Goal: Task Accomplishment & Management: Use online tool/utility

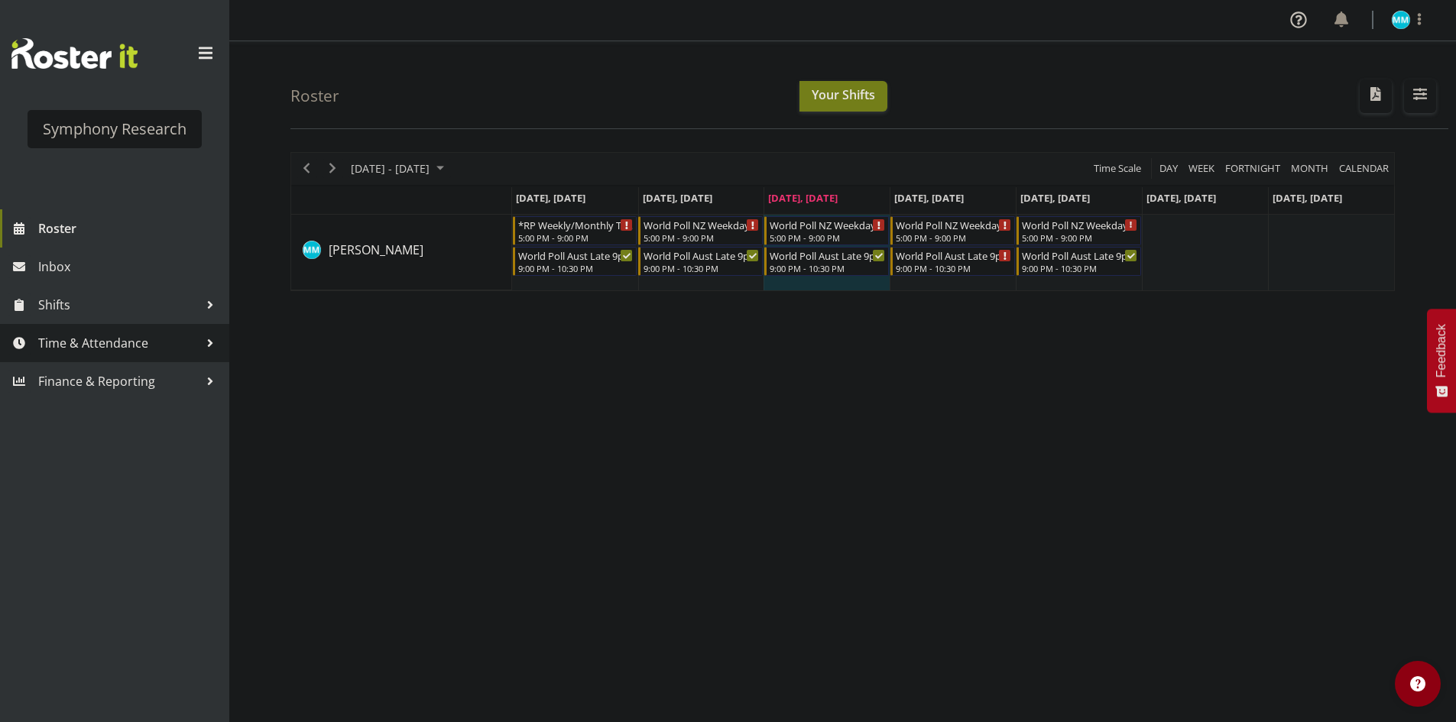
click at [132, 342] on span "Time & Attendance" at bounding box center [118, 343] width 161 height 23
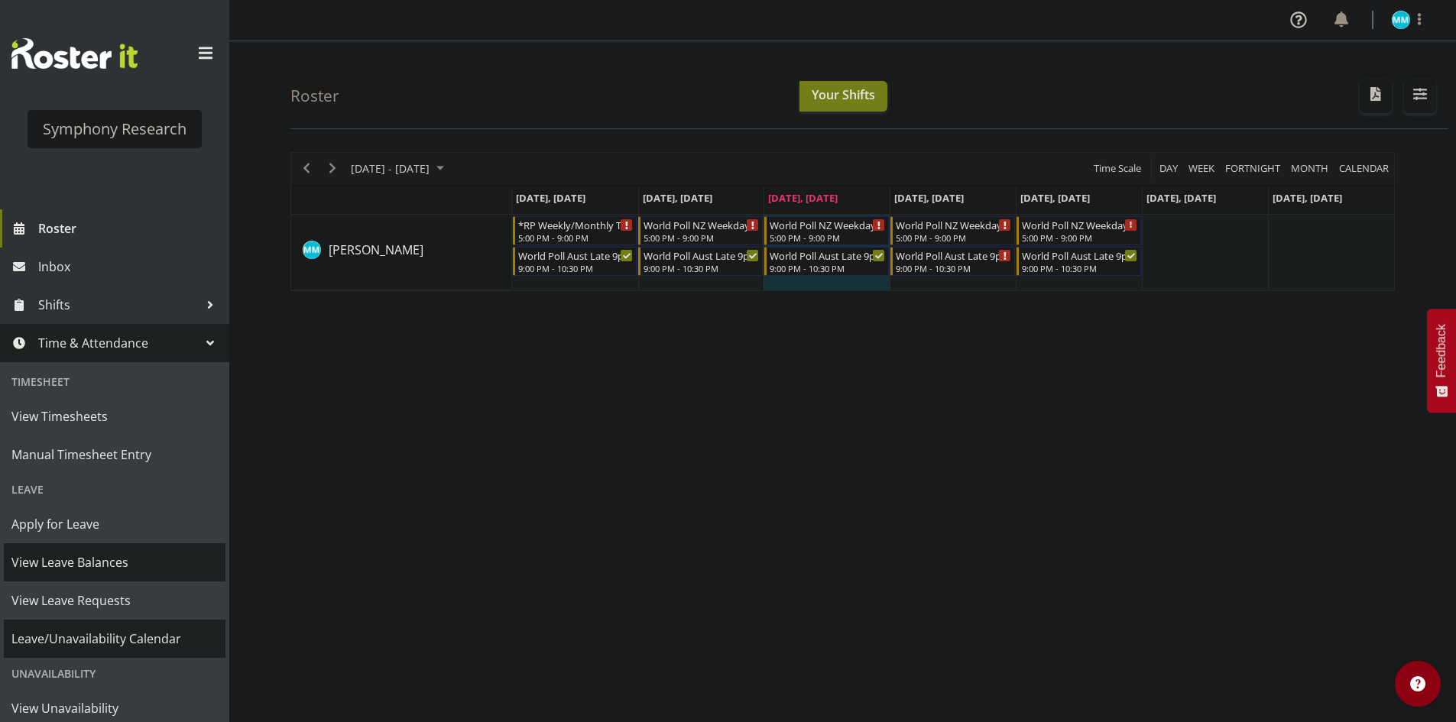
scroll to position [76, 0]
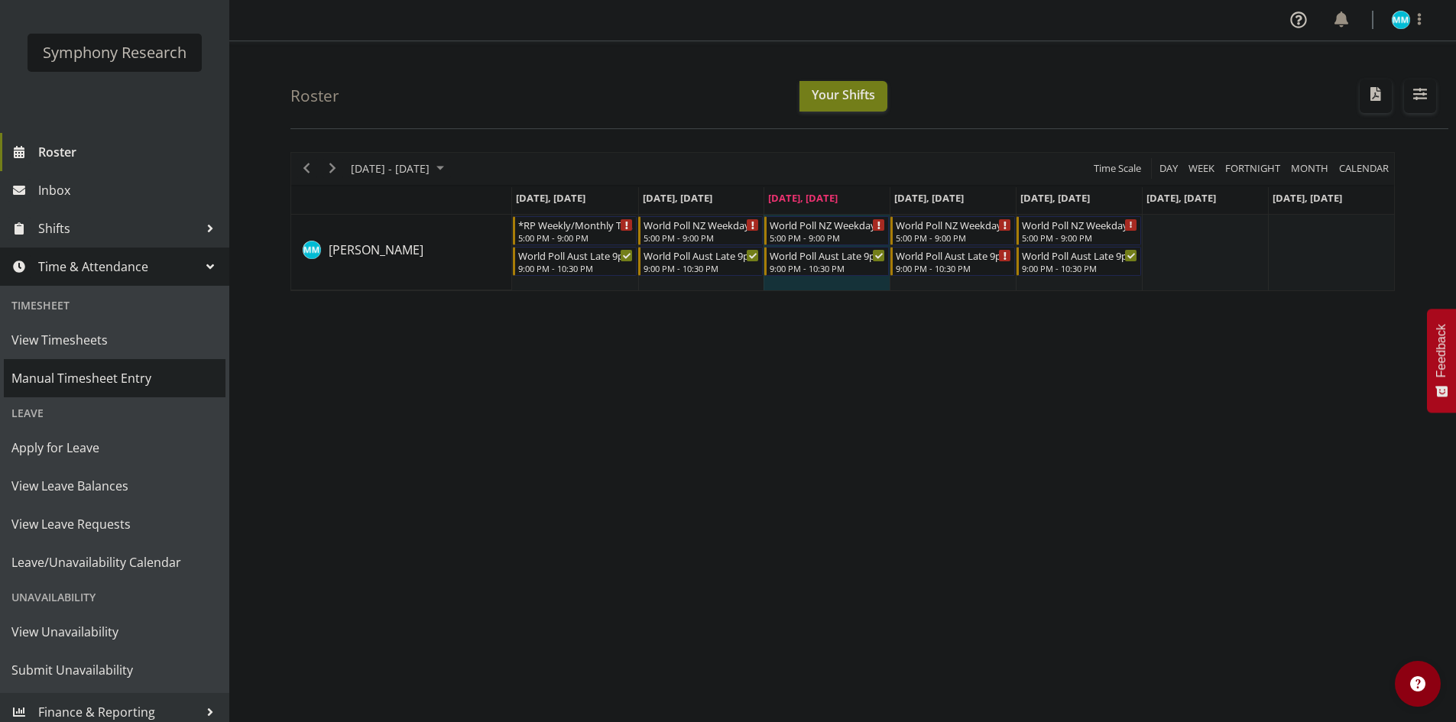
click at [102, 372] on span "Manual Timesheet Entry" at bounding box center [114, 378] width 206 height 23
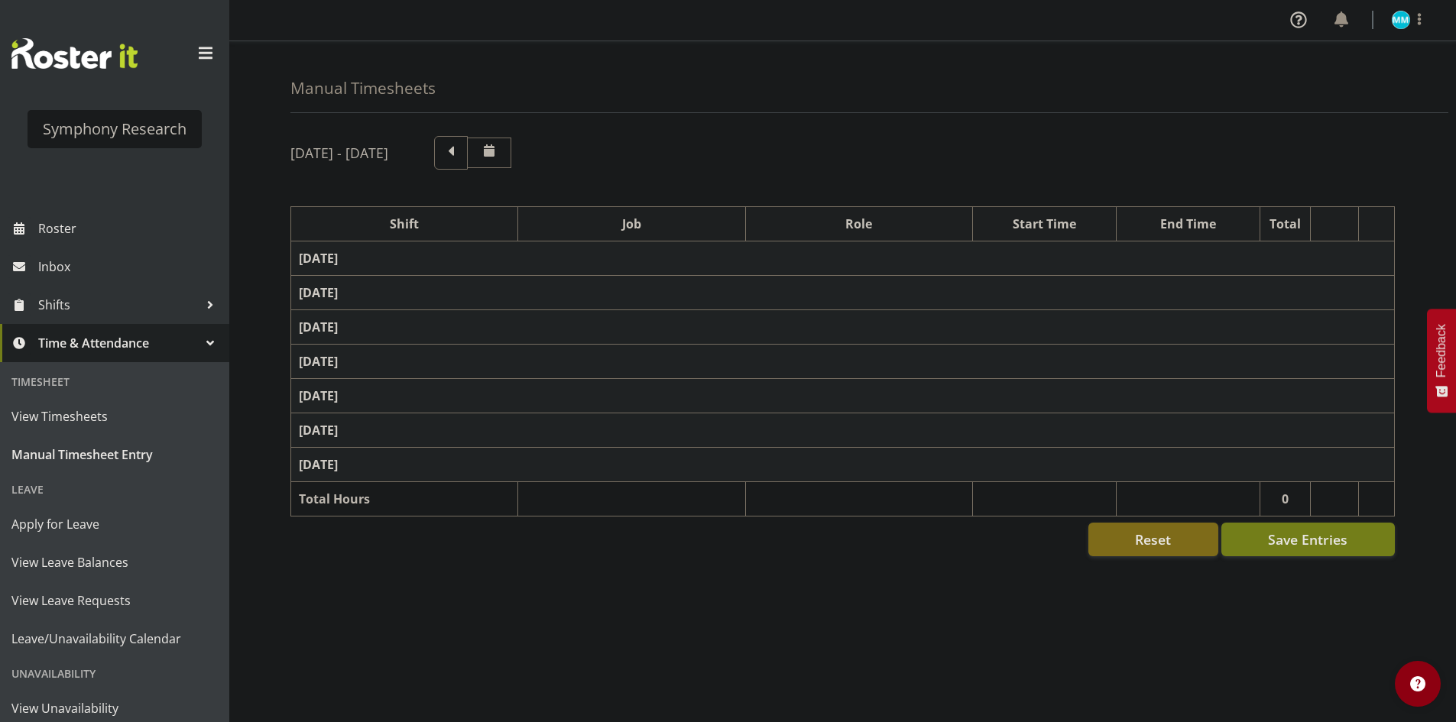
select select "48116"
select select "10633"
select select "47"
select select "57511"
select select "10499"
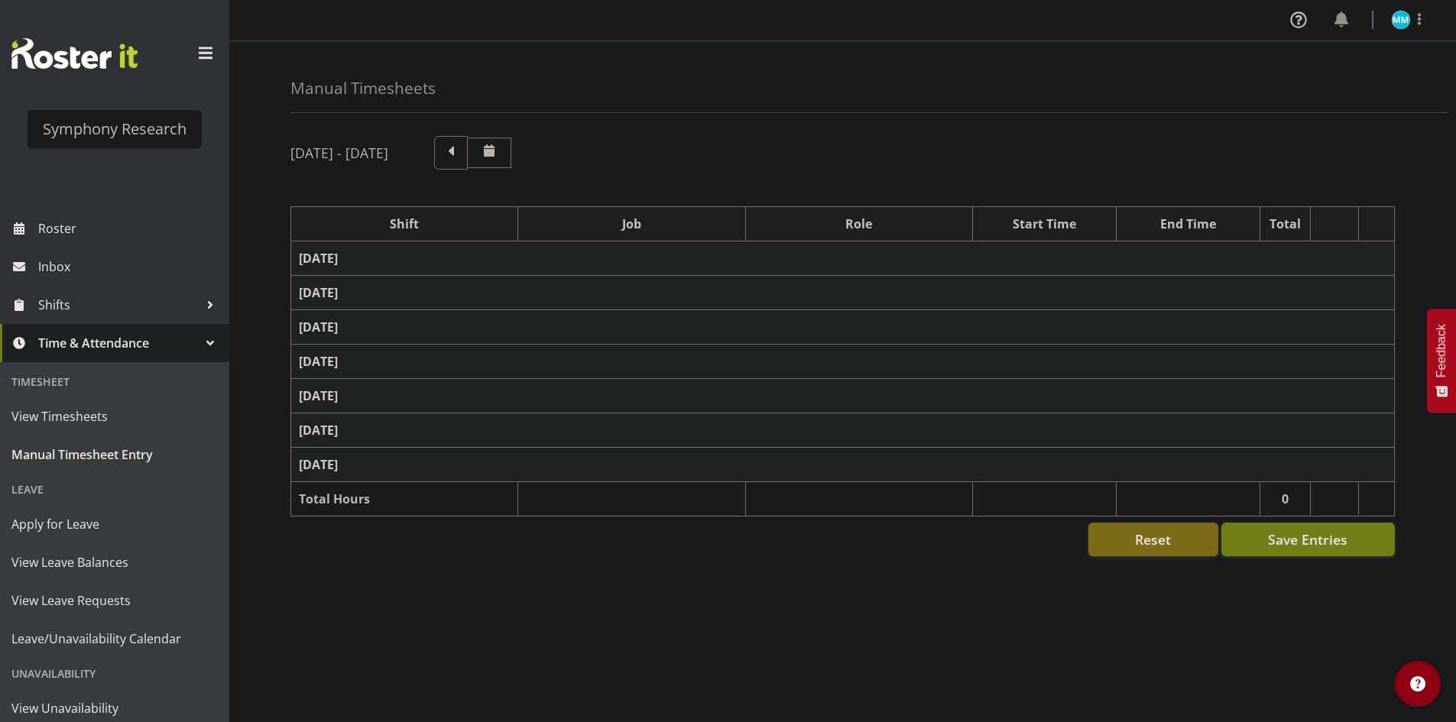
select select "47"
select select "48116"
select select "10633"
select select "47"
select select "48116"
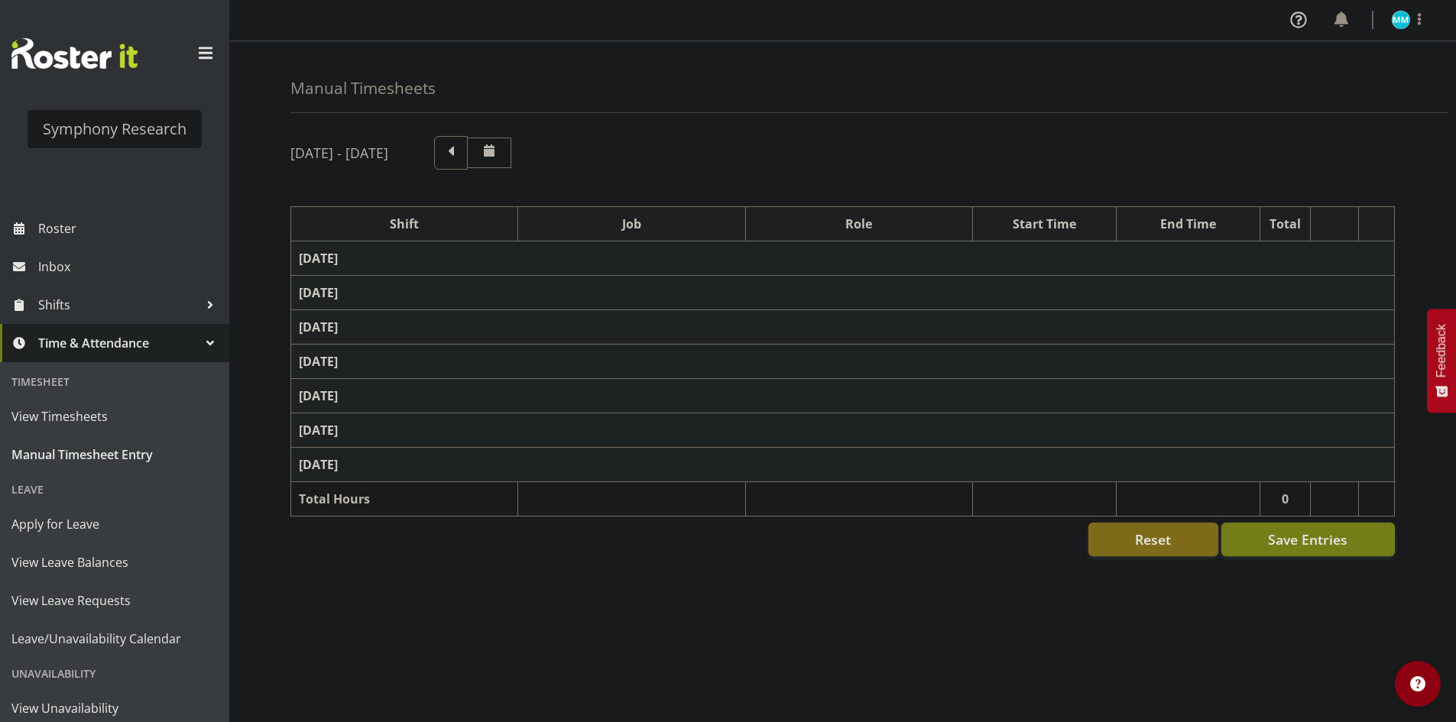
select select "10633"
select select "47"
select select "57511"
select select "10499"
select select "47"
